Goal: Task Accomplishment & Management: Manage account settings

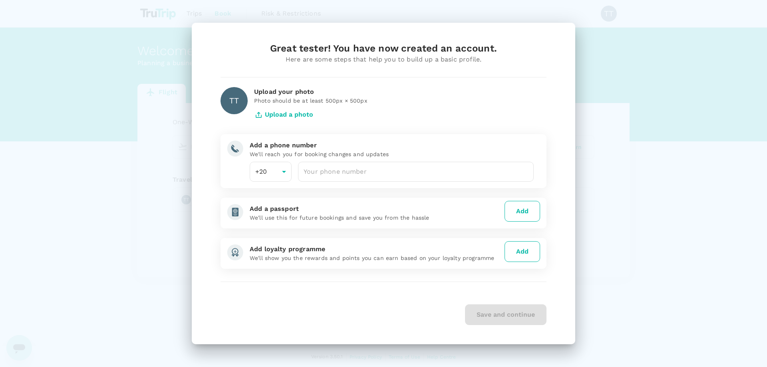
click at [266, 340] on div "Great tester! You have now created an account. Here are some steps that help yo…" at bounding box center [384, 183] width 384 height 321
click at [482, 310] on div "Save and continue" at bounding box center [384, 314] width 326 height 21
click at [160, 242] on div "Great tester! You have now created an account. Here are some steps that help yo…" at bounding box center [383, 183] width 767 height 367
click at [360, 179] on input "number" at bounding box center [416, 172] width 236 height 20
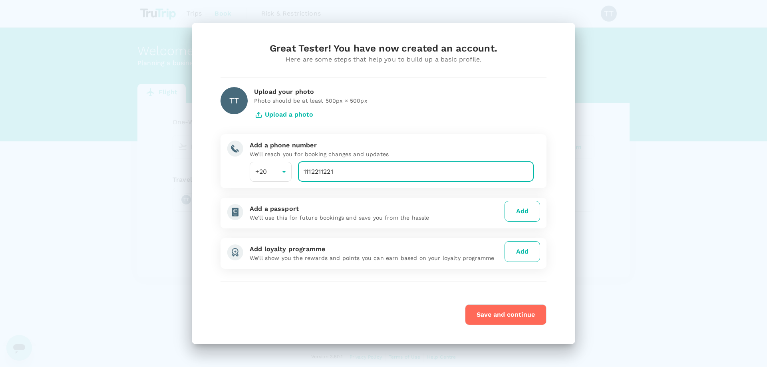
type input "1112211221"
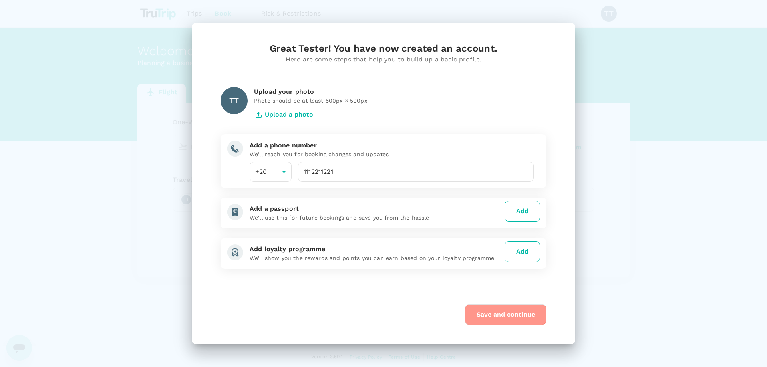
click at [485, 312] on button "Save and continue" at bounding box center [505, 314] width 81 height 21
click at [411, 366] on div "Version 3.50.1 Privacy Policy Terms of Use Help Centre" at bounding box center [383, 357] width 511 height 22
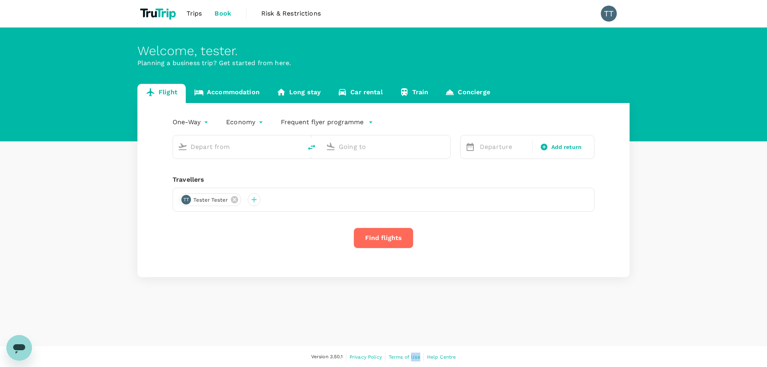
click at [411, 366] on div "Version 3.50.1 Privacy Policy Terms of Use Help Centre" at bounding box center [383, 357] width 511 height 22
click at [420, 302] on div "Welcome , tester . Planning a business trip? Get started from here. Flight Acco…" at bounding box center [383, 187] width 767 height 319
drag, startPoint x: 626, startPoint y: 19, endPoint x: 622, endPoint y: 18, distance: 4.0
click at [624, 18] on li "TT" at bounding box center [611, 13] width 35 height 27
click at [234, 199] on icon at bounding box center [234, 199] width 9 height 9
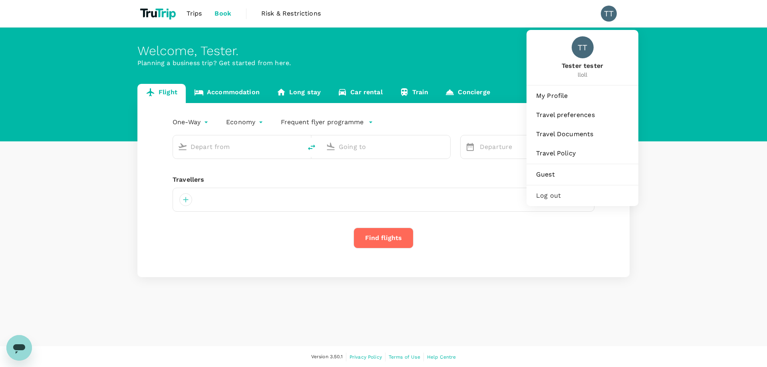
click at [606, 22] on li "TT" at bounding box center [611, 13] width 35 height 27
click at [553, 96] on span "My Profile" at bounding box center [582, 96] width 93 height 10
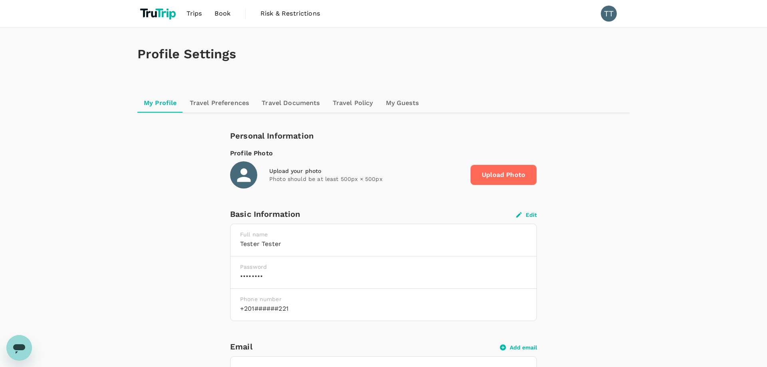
click at [525, 214] on button "Edit" at bounding box center [526, 214] width 21 height 7
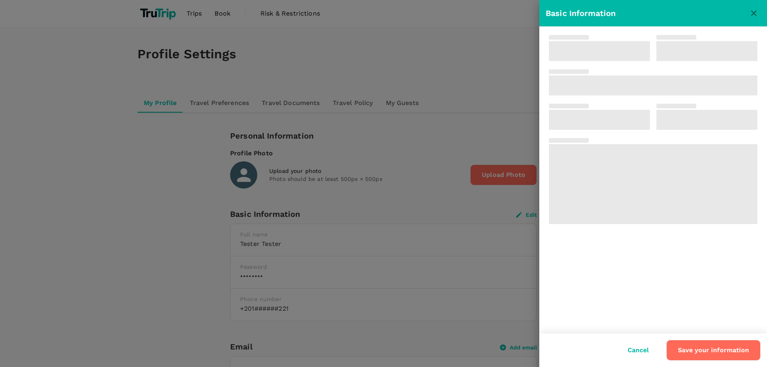
type input "Tester"
type input "tester"
type input "20"
type input "1112211221"
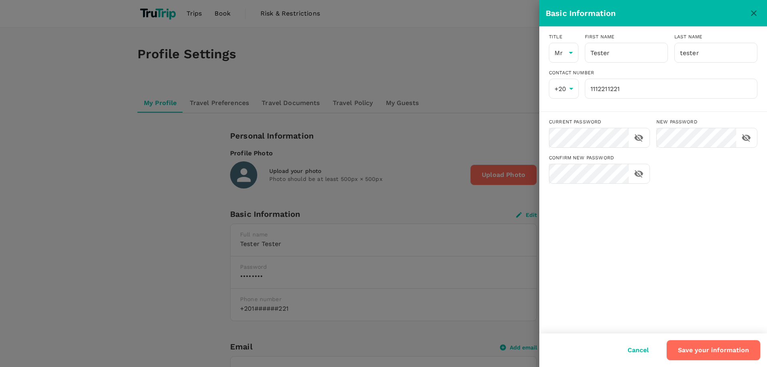
drag, startPoint x: 709, startPoint y: 238, endPoint x: 691, endPoint y: 177, distance: 63.8
click at [709, 238] on div "Title Mr Mr ​ First name Tester ​ Last name tester ​ Contact Number +20 20 ​ 11…" at bounding box center [653, 180] width 228 height 307
click at [647, 60] on input "Tester" at bounding box center [626, 53] width 83 height 20
drag, startPoint x: 640, startPoint y: 61, endPoint x: 549, endPoint y: 52, distance: 91.1
click at [585, 52] on input "Testers" at bounding box center [626, 53] width 83 height 20
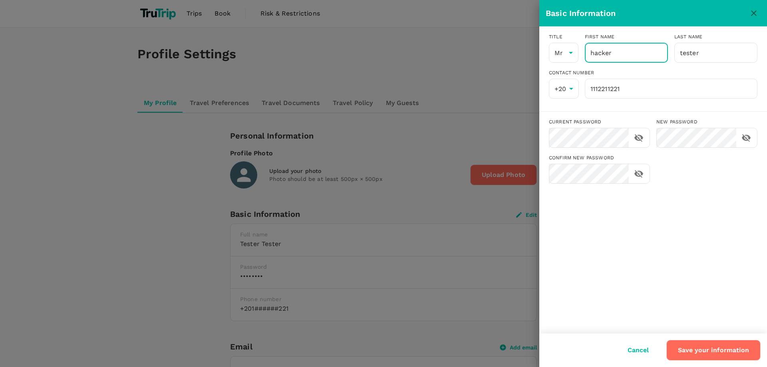
click at [706, 345] on button "Save your information" at bounding box center [713, 350] width 94 height 21
type input "Hacker"
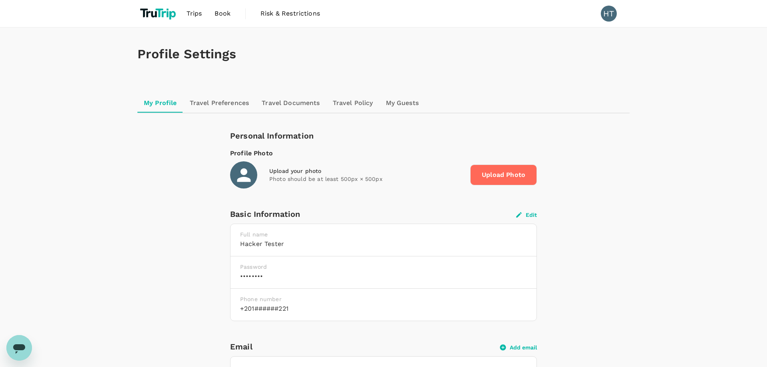
click at [208, 100] on link "Travel Preferences" at bounding box center [219, 102] width 72 height 19
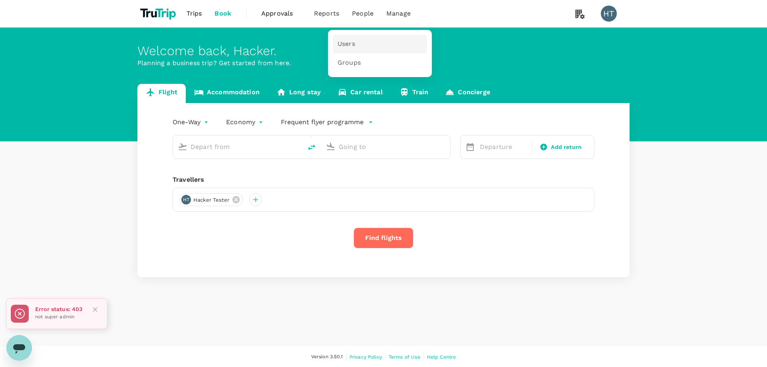
click at [350, 42] on span "Users" at bounding box center [347, 44] width 18 height 9
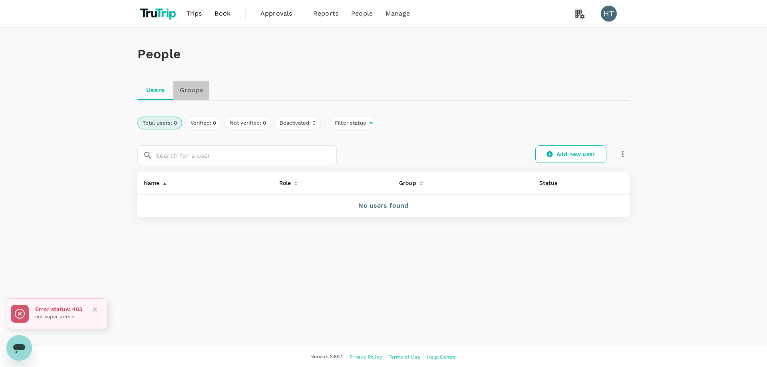
click at [177, 93] on link "Groups" at bounding box center [191, 90] width 36 height 19
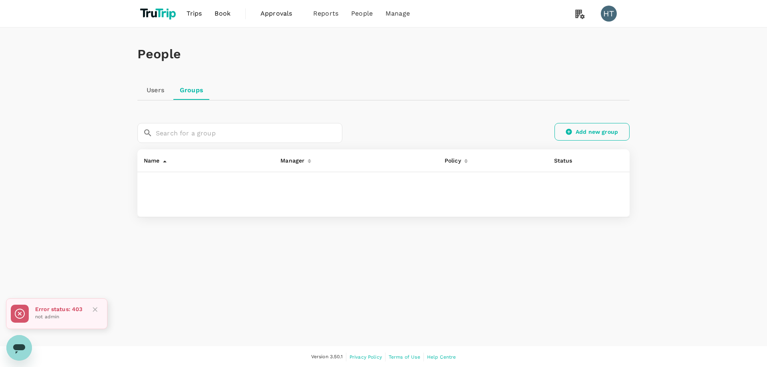
click at [568, 129] on icon at bounding box center [568, 131] width 7 height 7
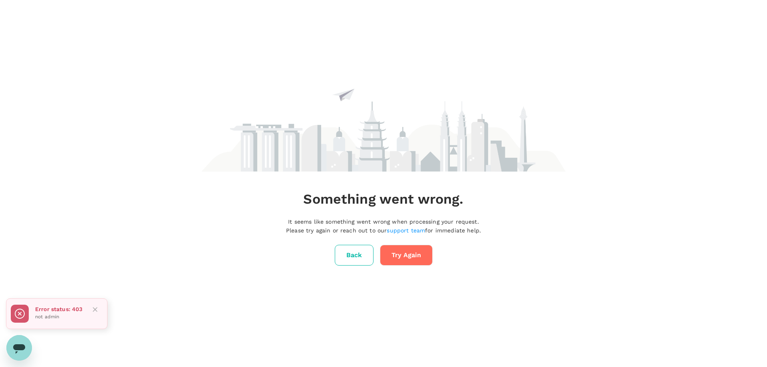
click at [362, 193] on div "Something went wrong. It seems like something went wrong when processing your r…" at bounding box center [383, 159] width 364 height 319
click at [365, 258] on button "Back" at bounding box center [354, 255] width 39 height 21
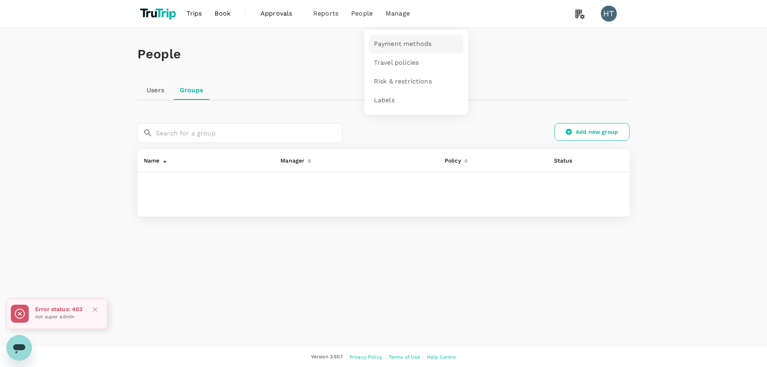
click at [399, 37] on link "Payment methods" at bounding box center [416, 44] width 94 height 19
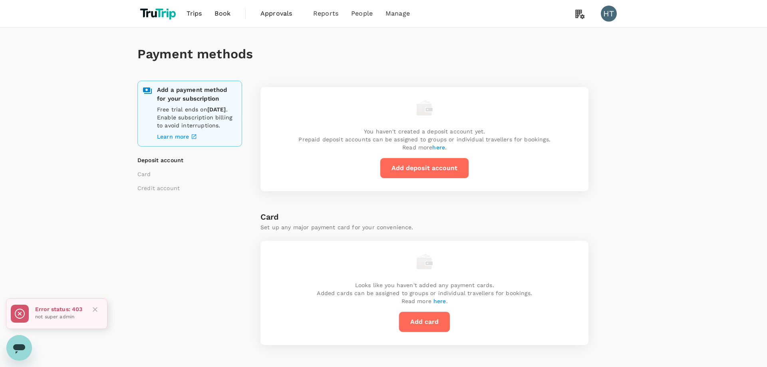
click at [412, 149] on p "You haven't created a deposit account yet. Prepaid deposit accounts can be assi…" at bounding box center [424, 139] width 252 height 24
click at [421, 167] on button "Add deposit account" at bounding box center [424, 168] width 89 height 21
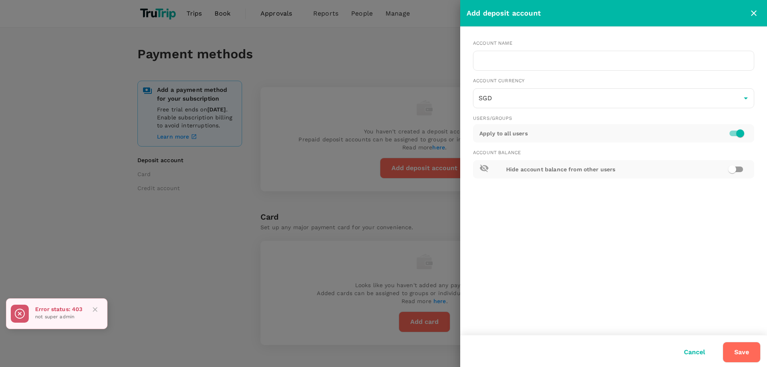
click at [518, 71] on div "Account Currency SGD ​" at bounding box center [611, 90] width 288 height 38
click at [521, 67] on div "Account name ​ Account Currency SGD ​ Users/Groups Apply to all users Account B…" at bounding box center [611, 105] width 288 height 145
click at [521, 66] on input "text" at bounding box center [613, 61] width 281 height 20
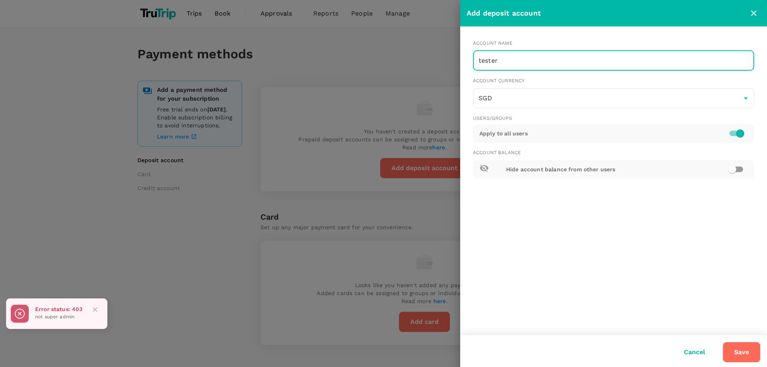
type input "tester"
click at [755, 350] on button "Save" at bounding box center [742, 352] width 38 height 21
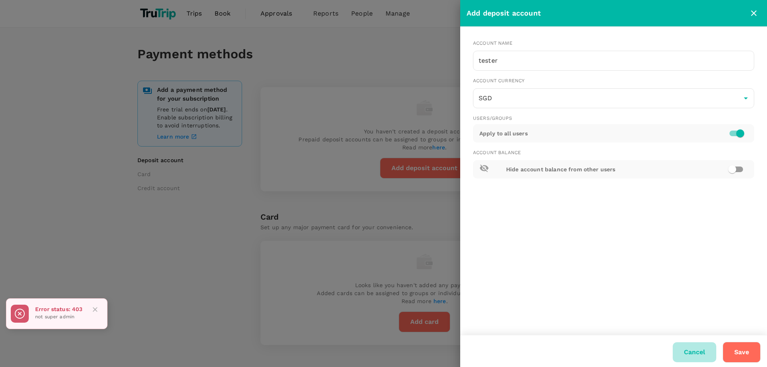
click at [688, 355] on button "Cancel" at bounding box center [695, 352] width 44 height 20
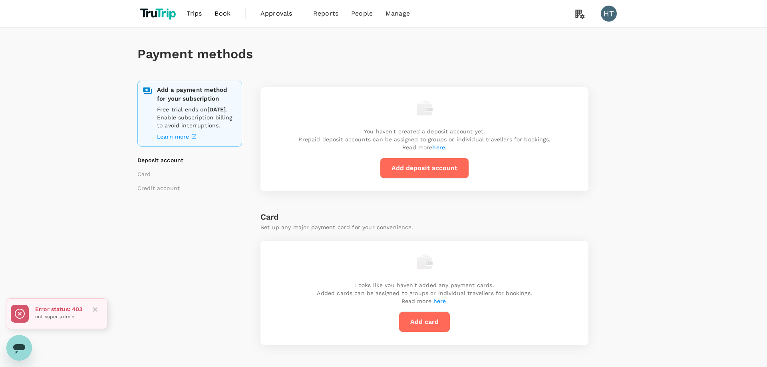
click at [289, 12] on span "Approvals" at bounding box center [280, 14] width 40 height 10
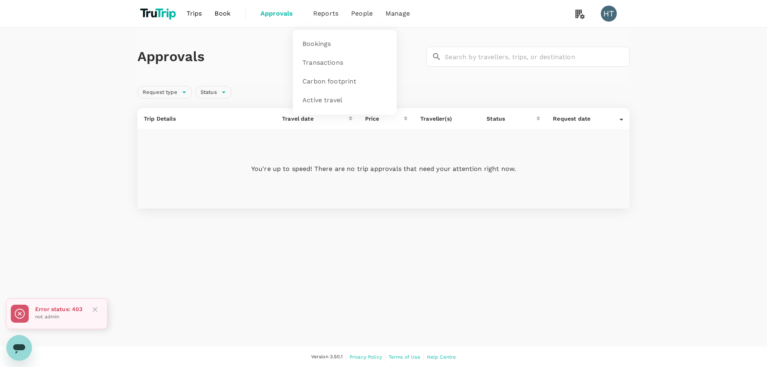
click at [316, 14] on span "Reports" at bounding box center [325, 14] width 25 height 10
click at [334, 40] on link "Bookings" at bounding box center [345, 44] width 94 height 19
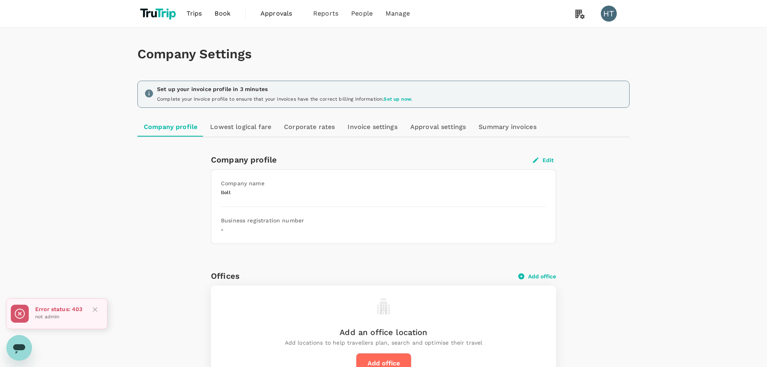
click at [264, 133] on link "Lowest logical fare" at bounding box center [241, 126] width 74 height 19
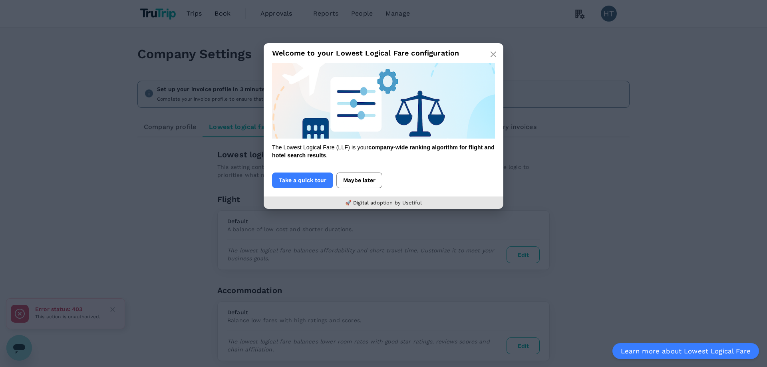
click at [368, 181] on button "Maybe later" at bounding box center [359, 181] width 46 height 16
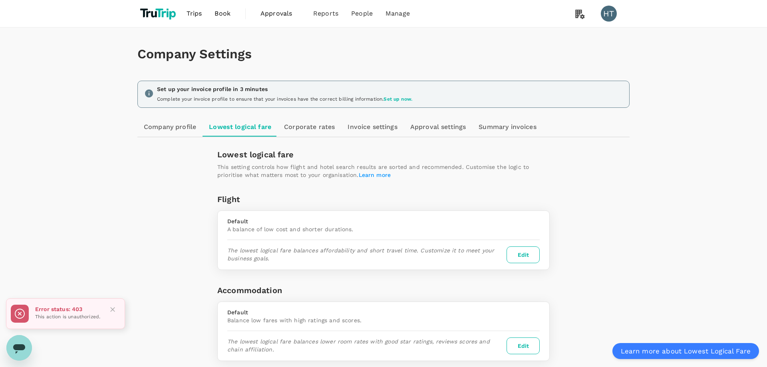
click at [324, 133] on link "Corporate rates" at bounding box center [310, 126] width 64 height 19
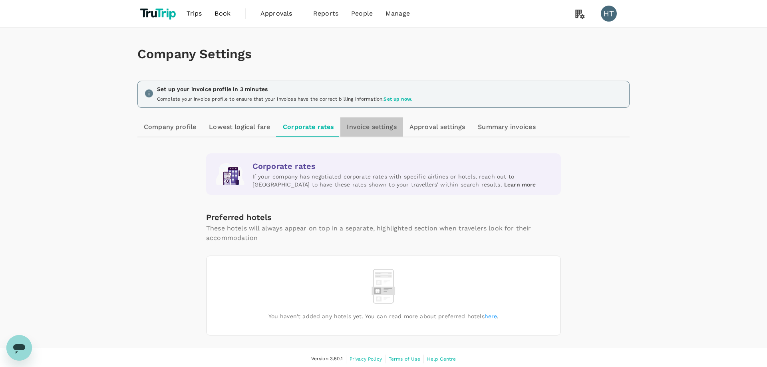
click at [358, 132] on link "Invoice settings" at bounding box center [371, 126] width 62 height 19
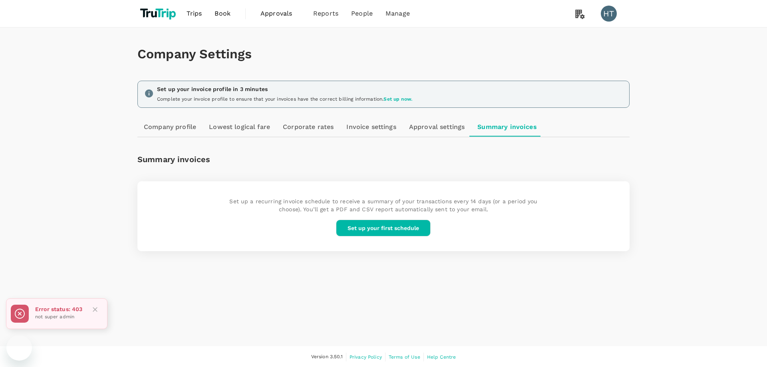
click at [375, 222] on button "Set up your first schedule" at bounding box center [383, 228] width 95 height 17
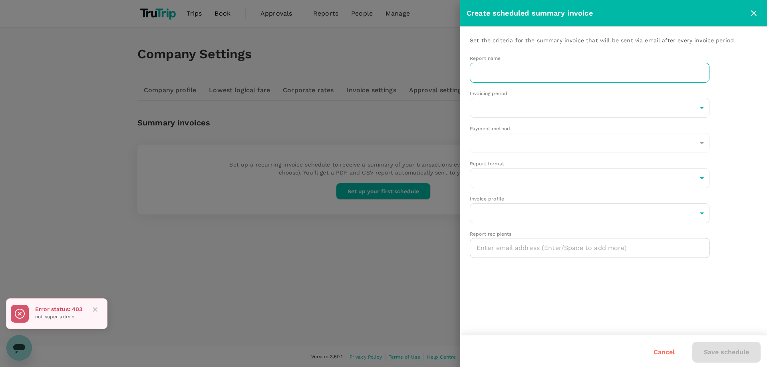
click at [593, 70] on input "text" at bounding box center [590, 73] width 240 height 20
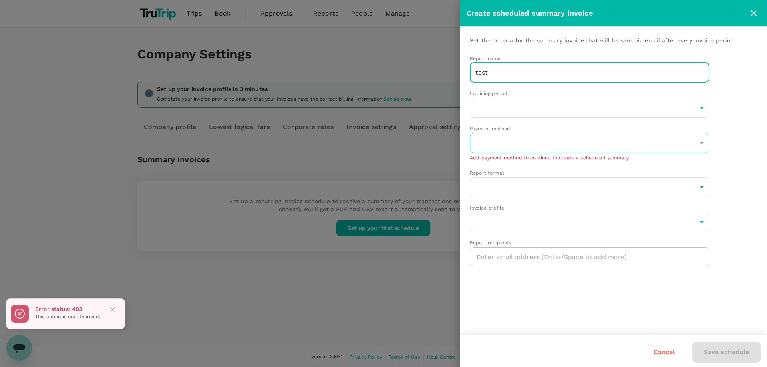
type input "test"
click at [579, 138] on div "​" at bounding box center [590, 143] width 240 height 20
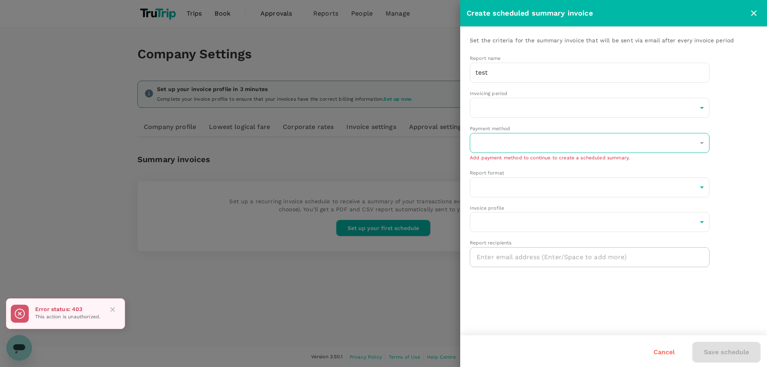
click at [559, 138] on div "​" at bounding box center [590, 143] width 240 height 20
click at [558, 141] on div "​" at bounding box center [590, 143] width 240 height 20
drag, startPoint x: 680, startPoint y: 147, endPoint x: 688, endPoint y: 143, distance: 8.2
click at [683, 146] on div "​" at bounding box center [590, 143] width 240 height 20
click at [701, 143] on div "​" at bounding box center [590, 143] width 240 height 20
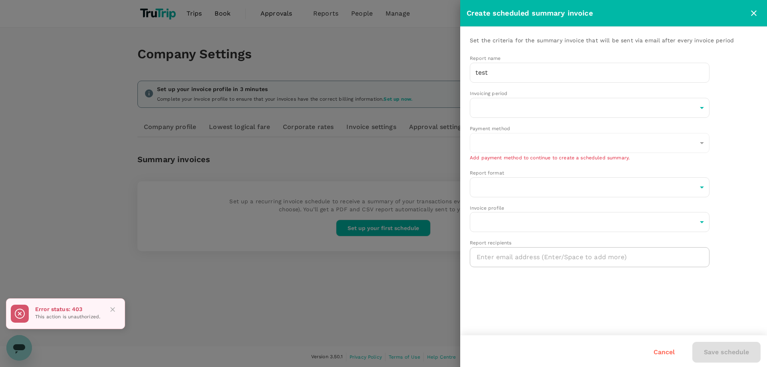
drag, startPoint x: 701, startPoint y: 144, endPoint x: 720, endPoint y: 95, distance: 52.5
click at [701, 144] on div "​" at bounding box center [590, 143] width 240 height 20
click at [758, 16] on icon "close" at bounding box center [754, 13] width 10 height 10
